Goal: Book appointment/travel/reservation

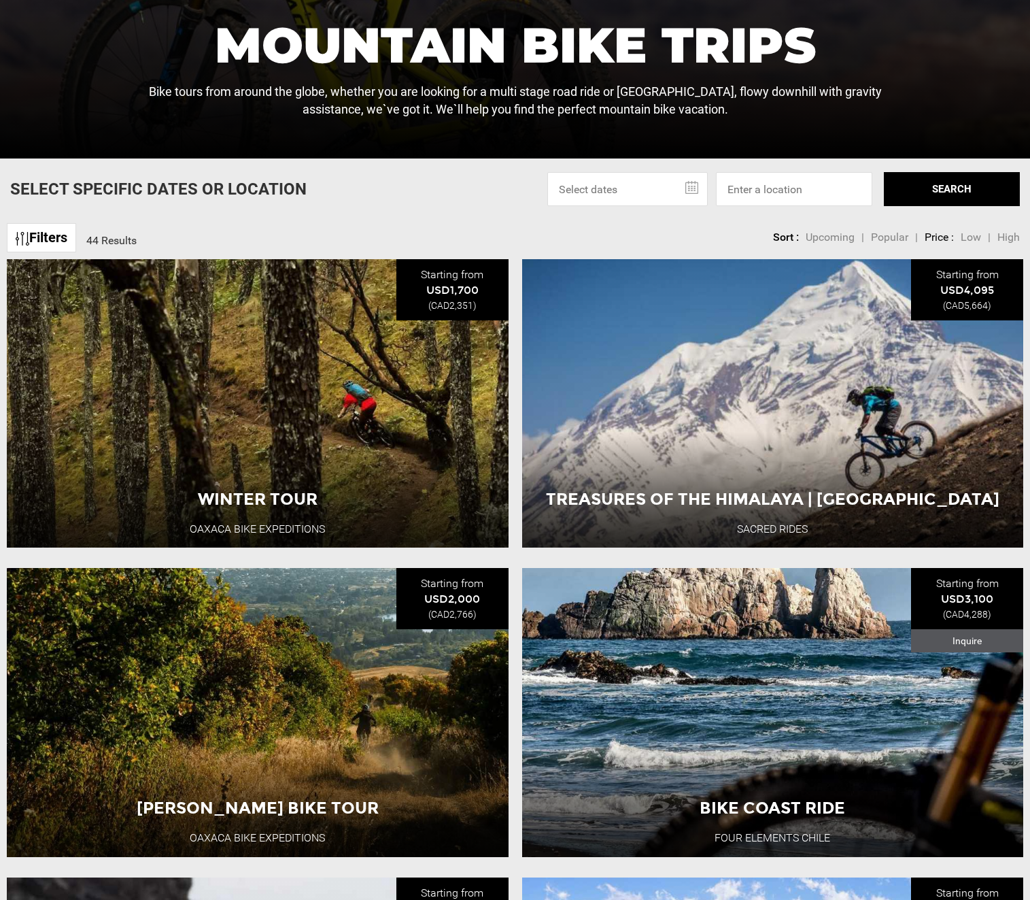
scroll to position [680, 0]
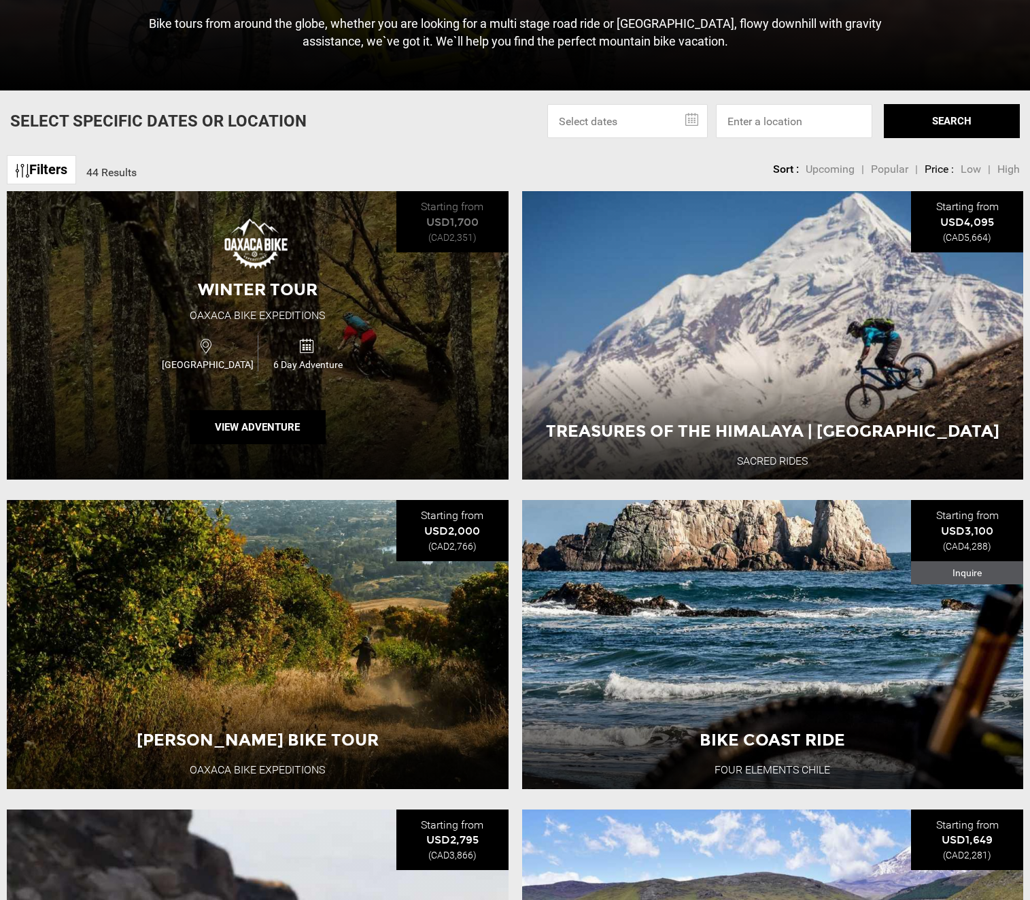
click at [389, 352] on div "Mexico 6 Day Adventure" at bounding box center [257, 354] width 301 height 46
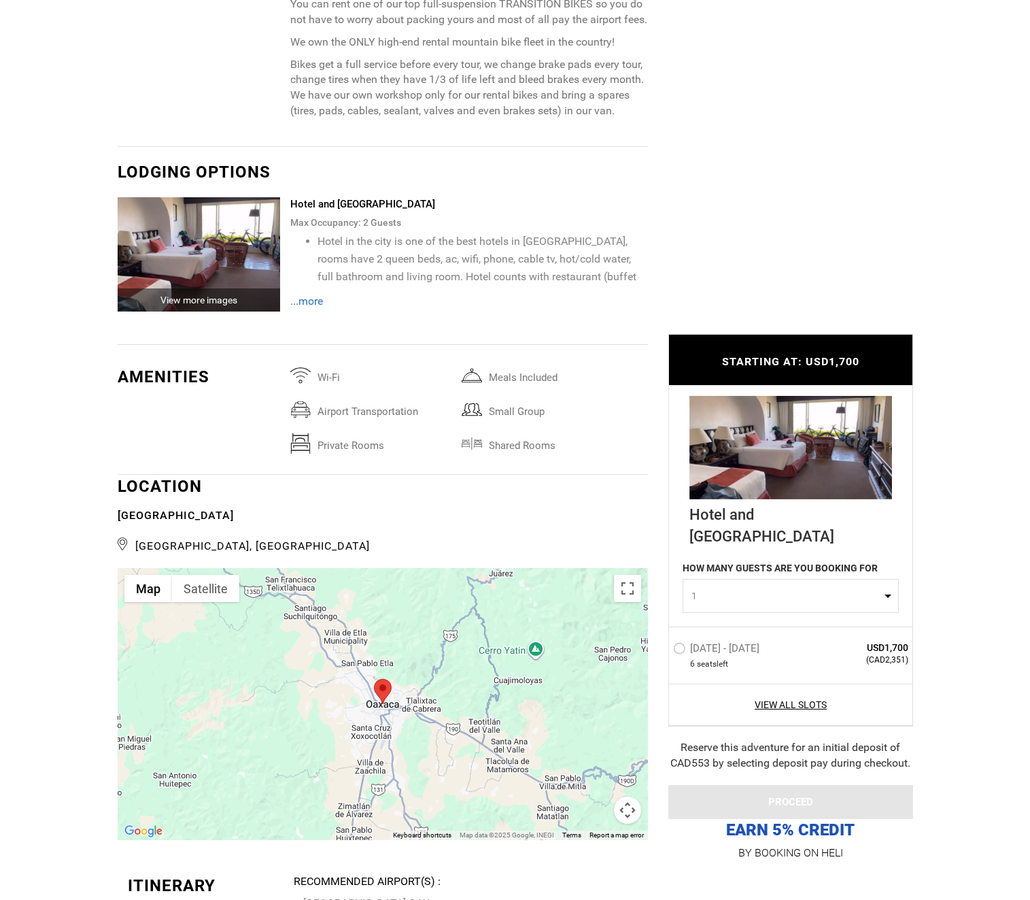
scroll to position [2040, 0]
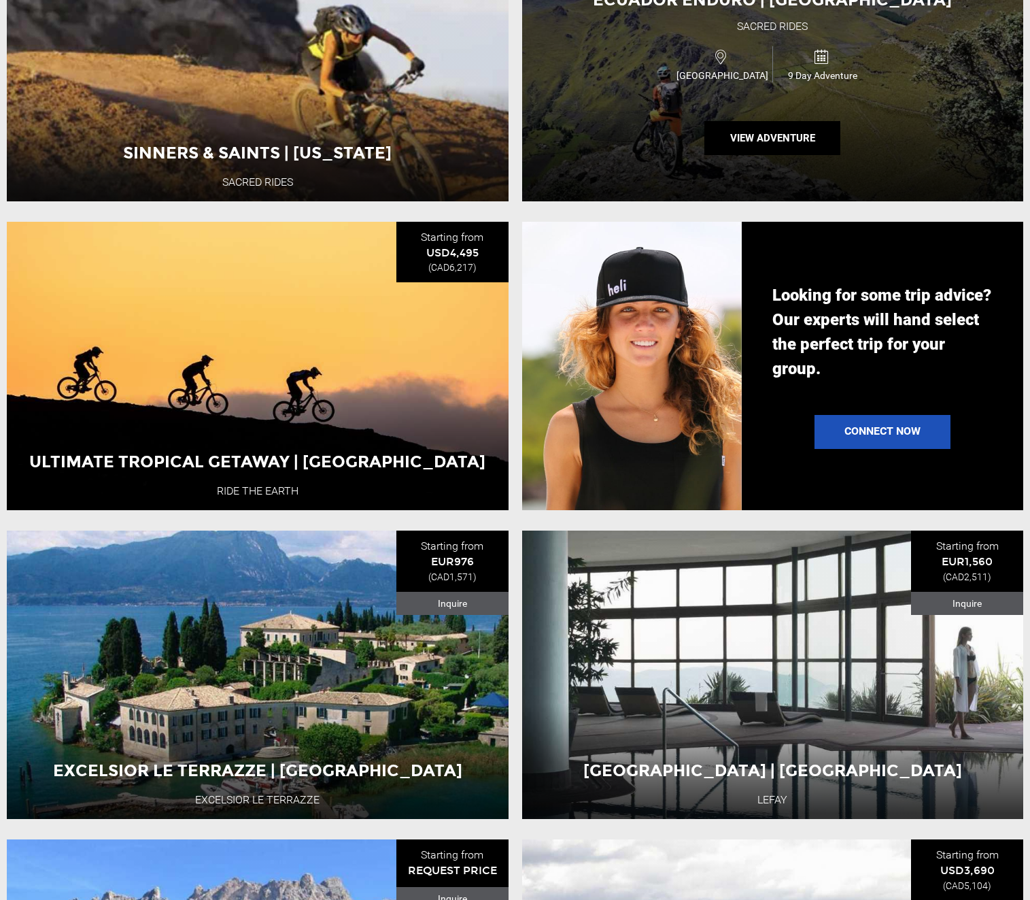
scroll to position [1632, 0]
